Goal: Communication & Community: Connect with others

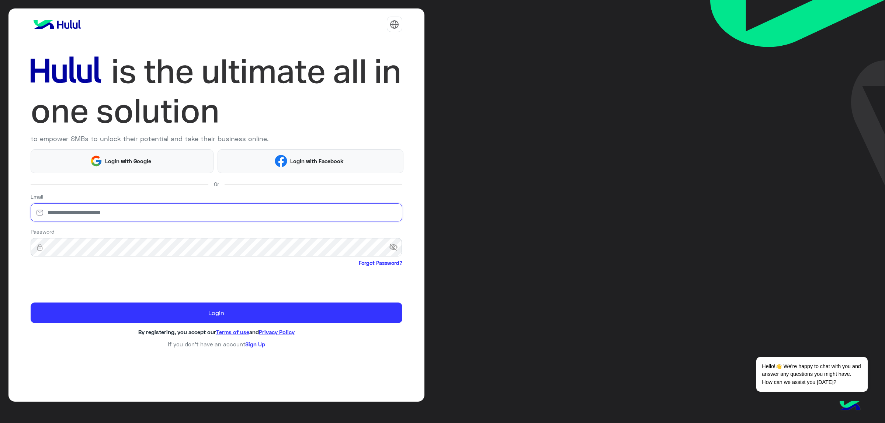
type input "**********"
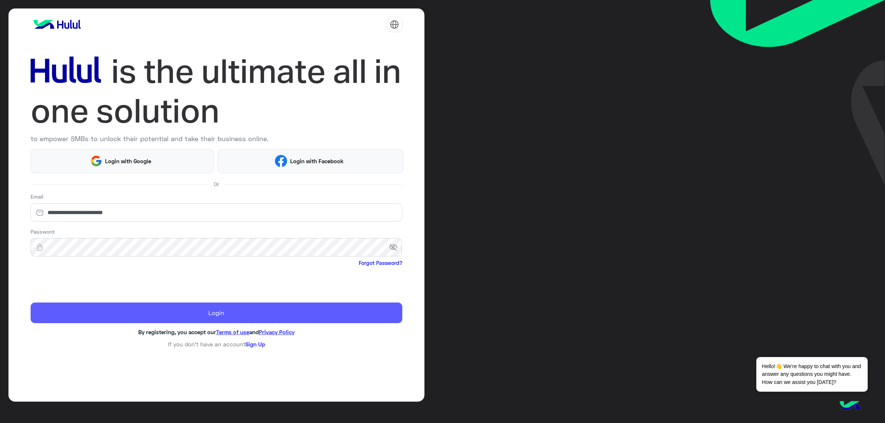
click at [73, 313] on button "Login" at bounding box center [217, 313] width 372 height 21
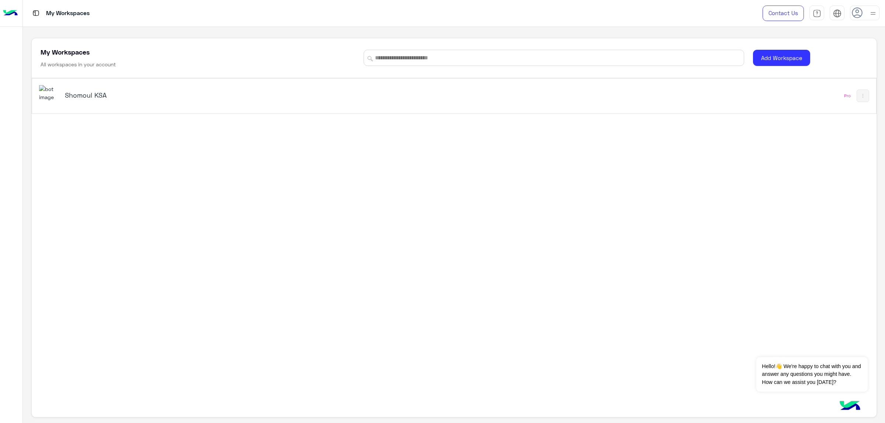
click at [84, 96] on h5 "Shomoul KSA" at bounding box center [214, 95] width 299 height 9
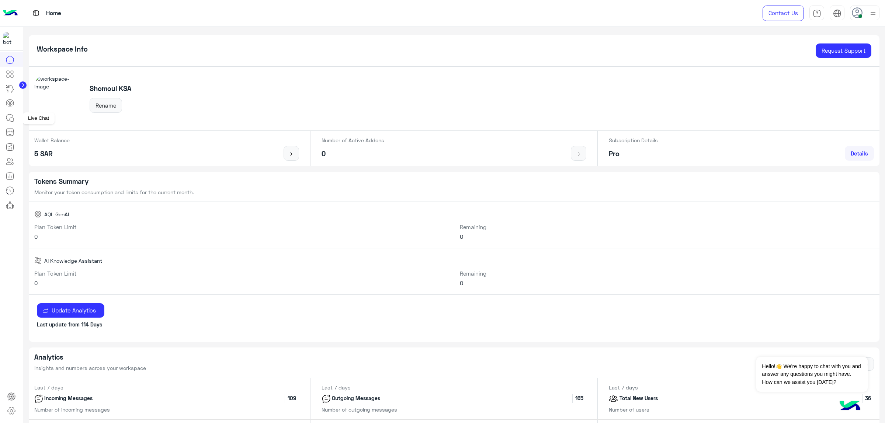
click at [12, 114] on icon at bounding box center [10, 118] width 9 height 9
